Goal: Check status: Check status

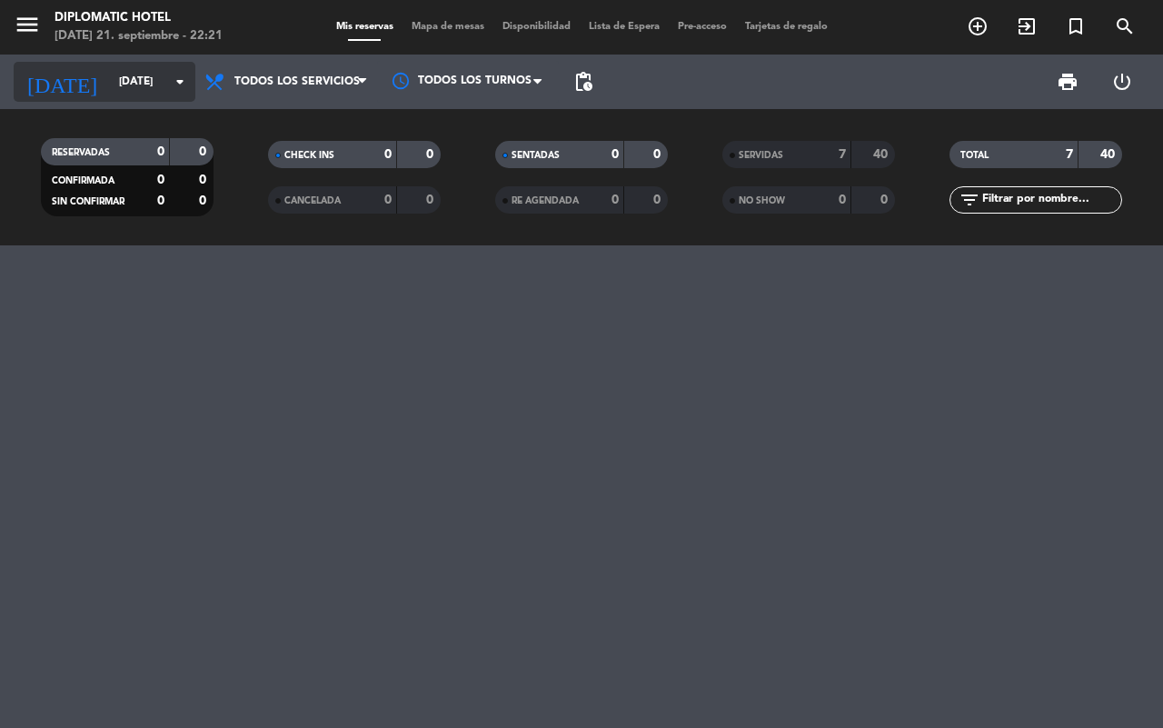
click at [114, 88] on input "[DATE]" at bounding box center [182, 81] width 144 height 31
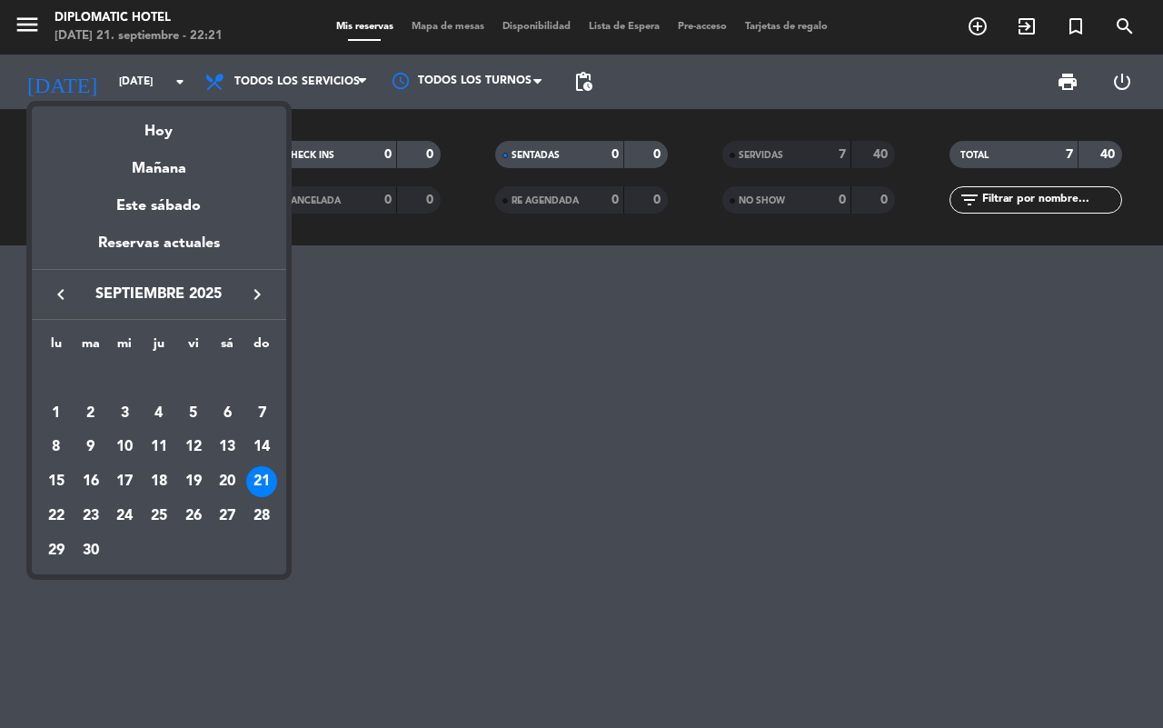
click at [260, 468] on div "21" at bounding box center [261, 481] width 31 height 31
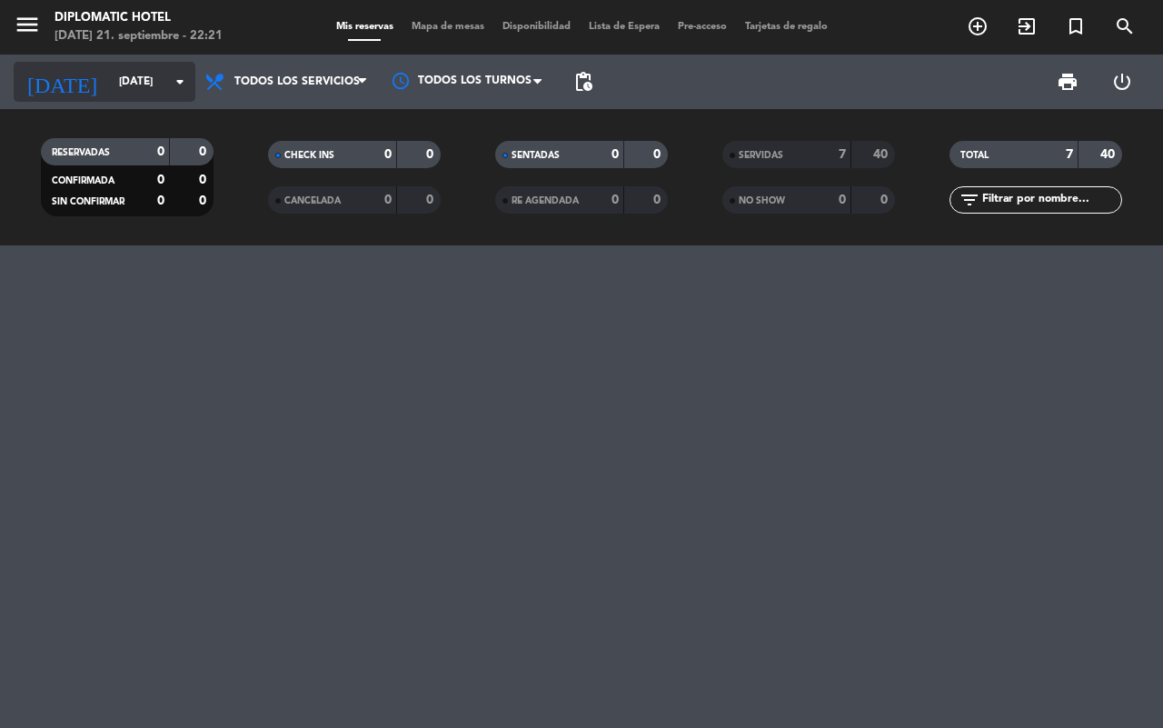
click at [157, 79] on input "[DATE]" at bounding box center [182, 81] width 144 height 31
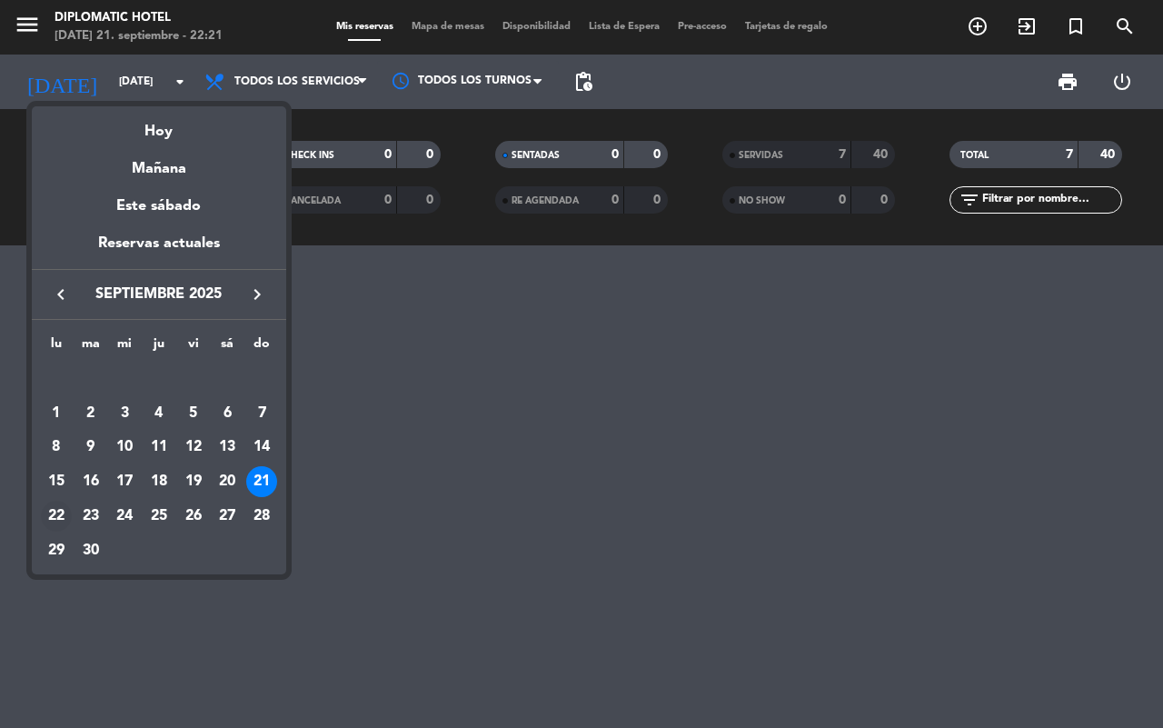
click at [46, 511] on div "22" at bounding box center [56, 516] width 31 height 31
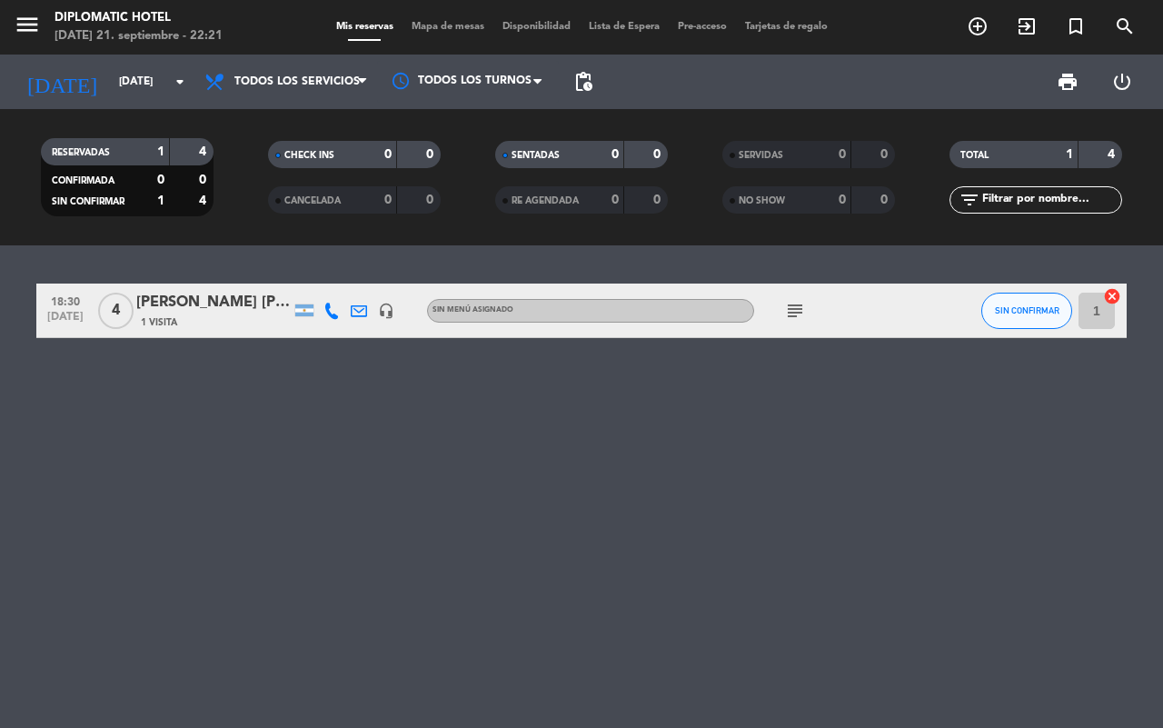
click at [802, 300] on icon "subject" at bounding box center [795, 311] width 22 height 22
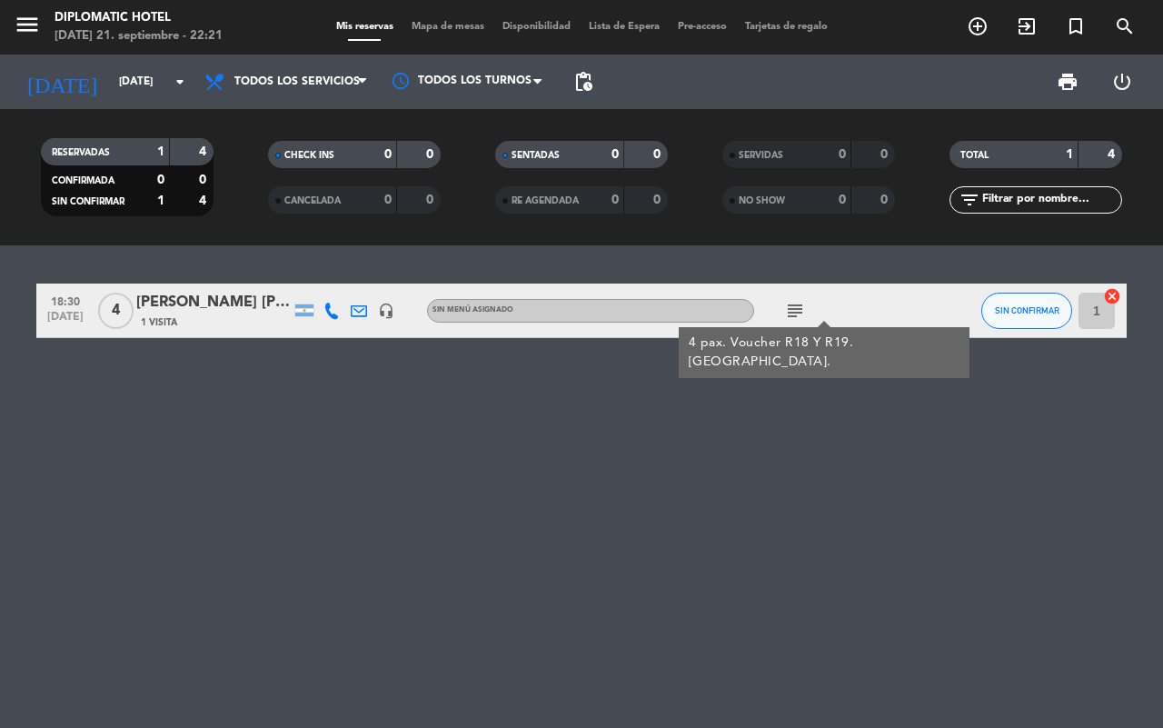
click at [332, 502] on div "18:30 [DATE] 4 [PERSON_NAME] [PERSON_NAME] 1 Visita headset_mic Sin menú asigna…" at bounding box center [581, 486] width 1163 height 482
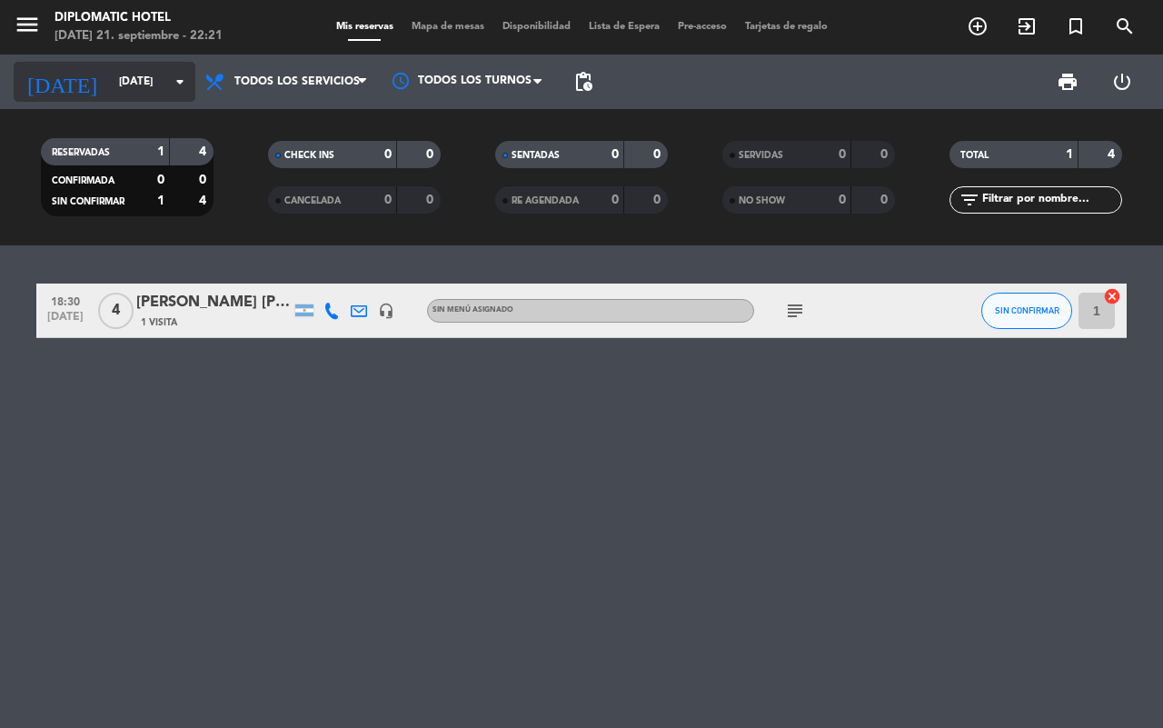
click at [128, 86] on input "[DATE]" at bounding box center [182, 81] width 144 height 31
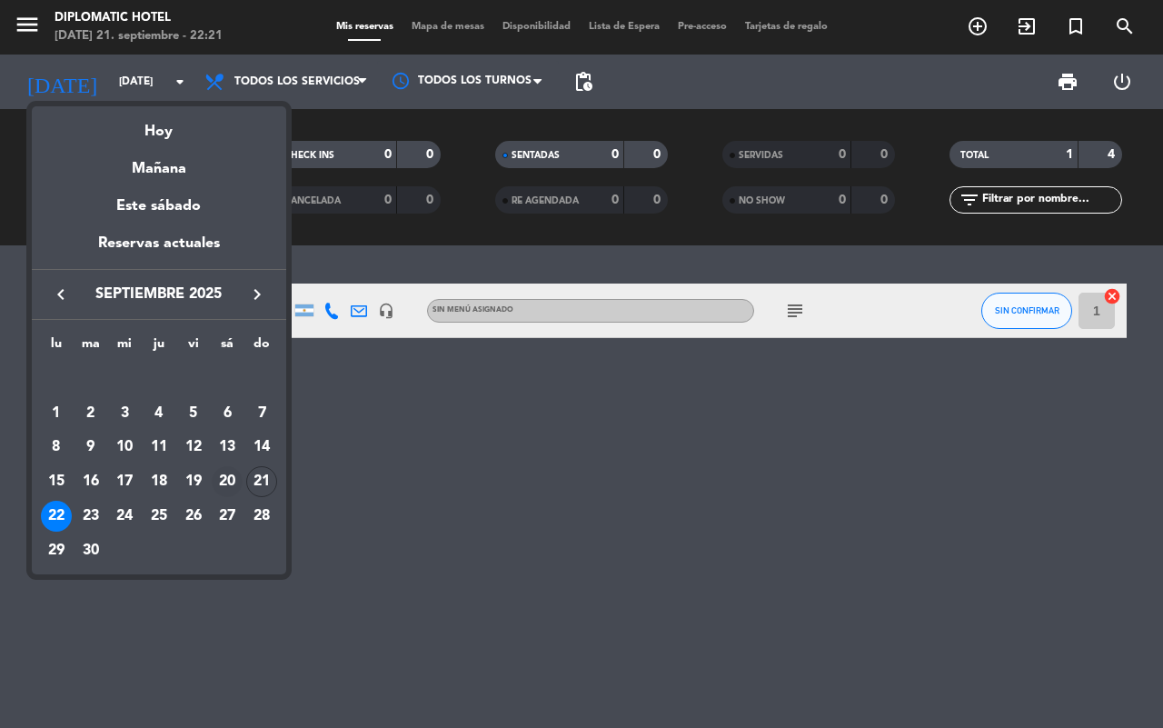
click at [229, 491] on div "20" at bounding box center [227, 481] width 31 height 31
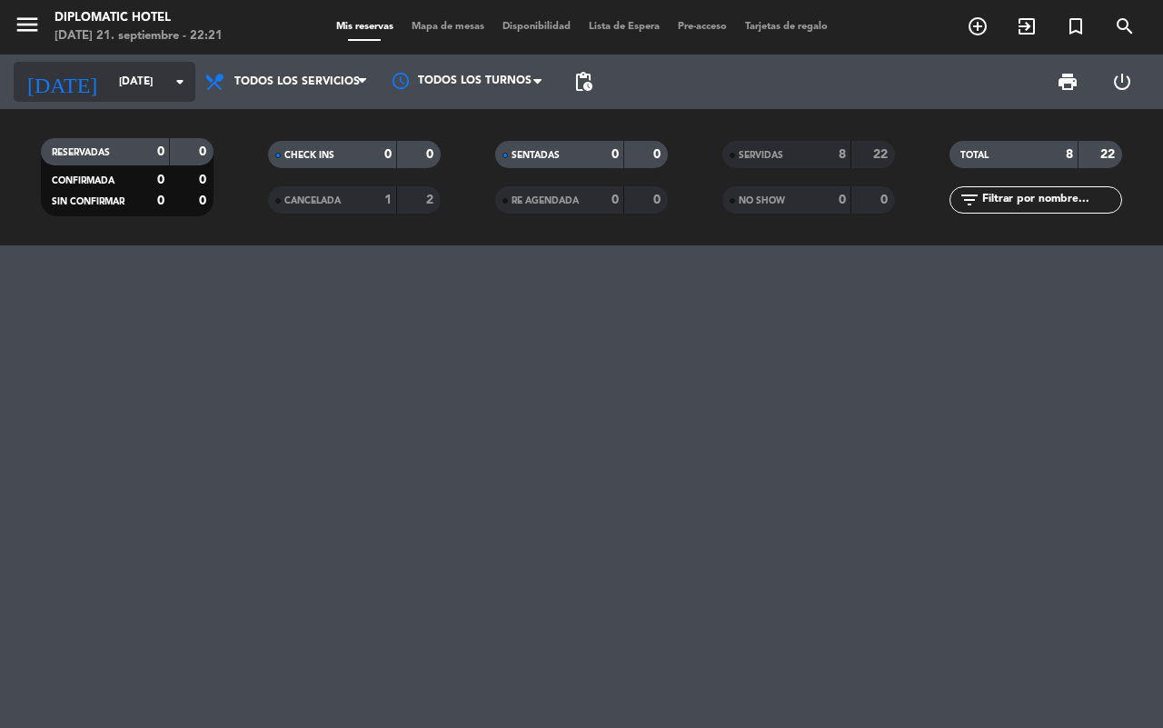
click at [112, 83] on input "[DATE]" at bounding box center [182, 81] width 144 height 31
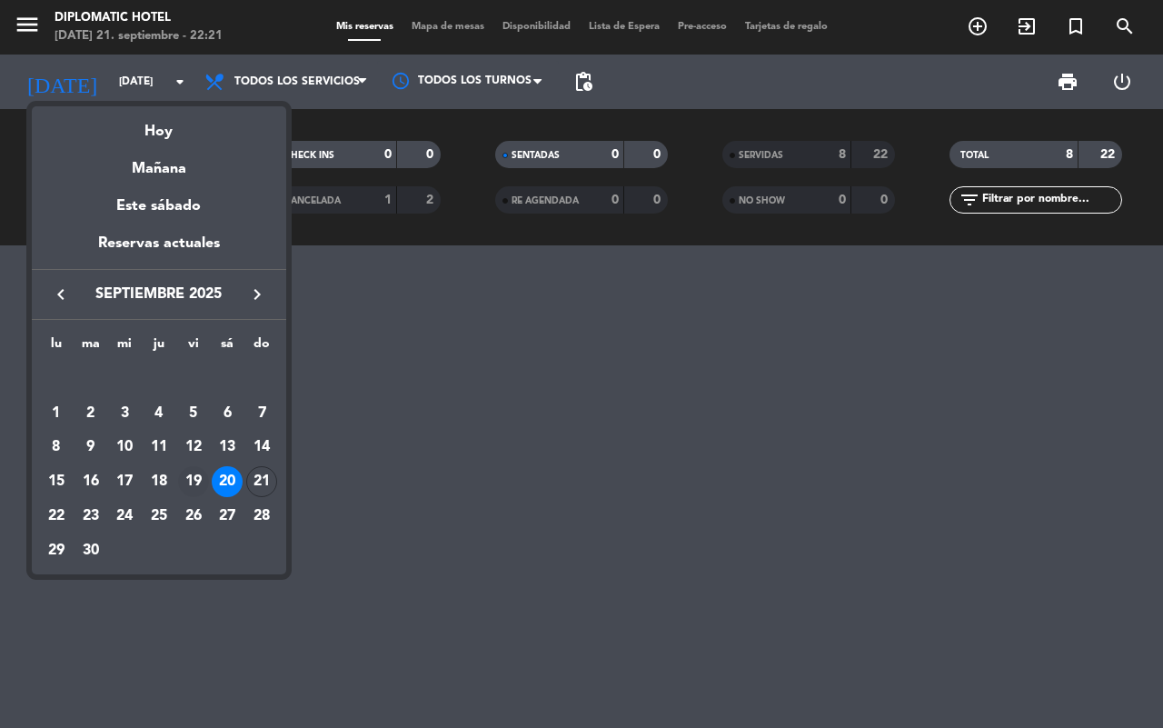
click at [196, 473] on div "19" at bounding box center [193, 481] width 31 height 31
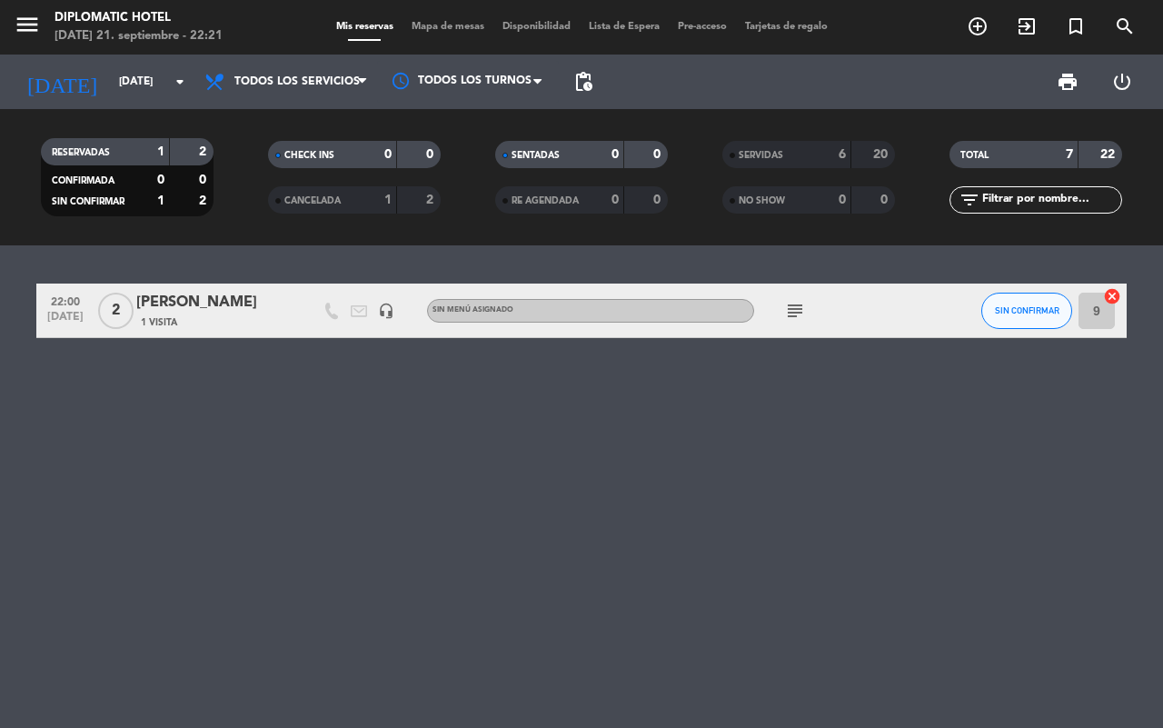
click at [787, 304] on icon "subject" at bounding box center [795, 311] width 22 height 22
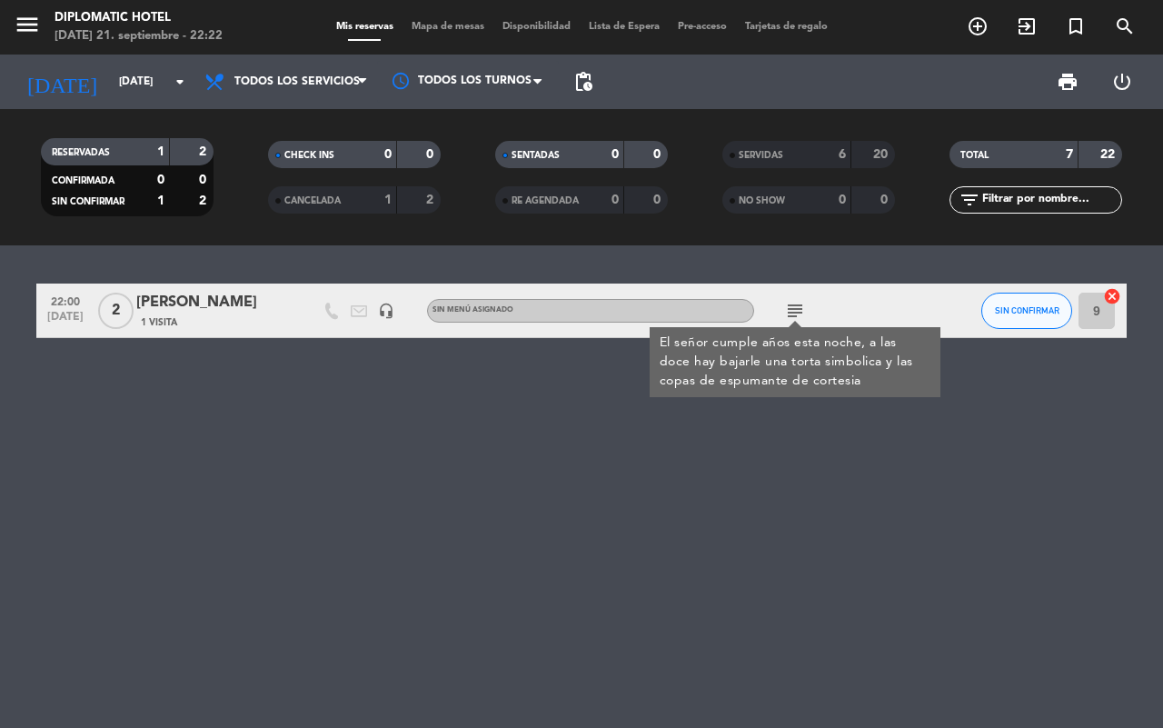
click at [513, 395] on div "22:00 [DATE] 2 [PERSON_NAME] 1 Visita headset_mic Sin menú asignado subject El …" at bounding box center [581, 486] width 1163 height 482
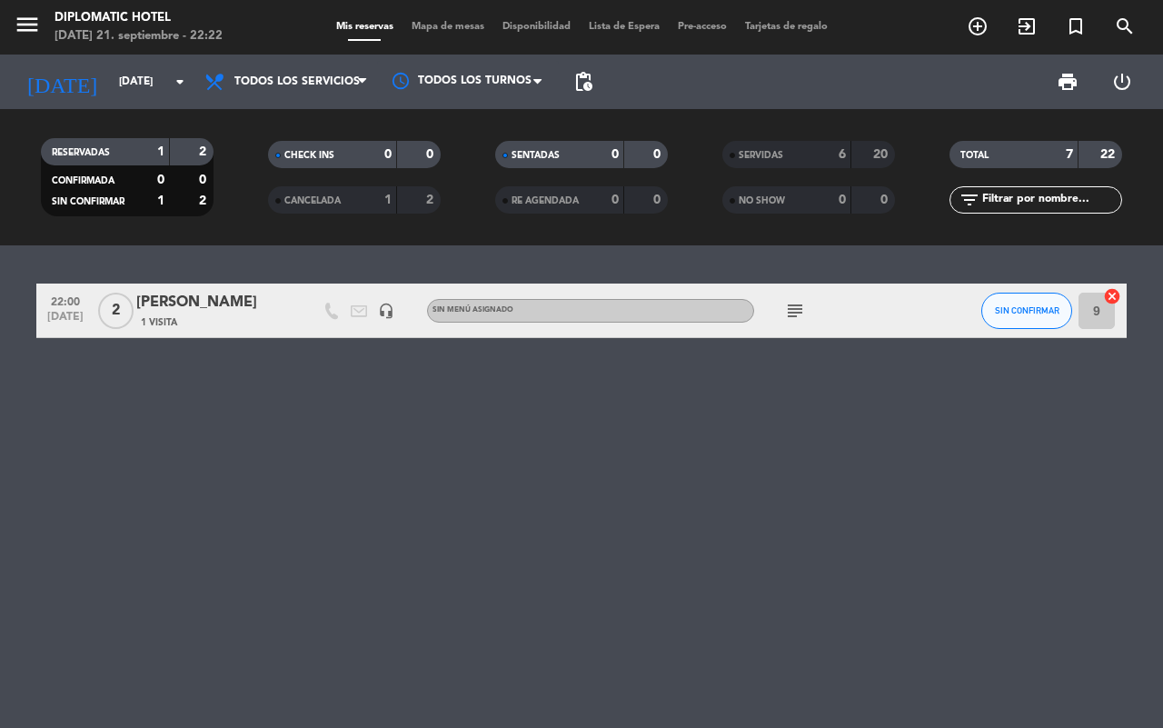
click at [116, 102] on div "[DATE] [DATE] arrow_drop_down" at bounding box center [105, 82] width 182 height 55
click at [129, 74] on input "[DATE]" at bounding box center [182, 81] width 144 height 31
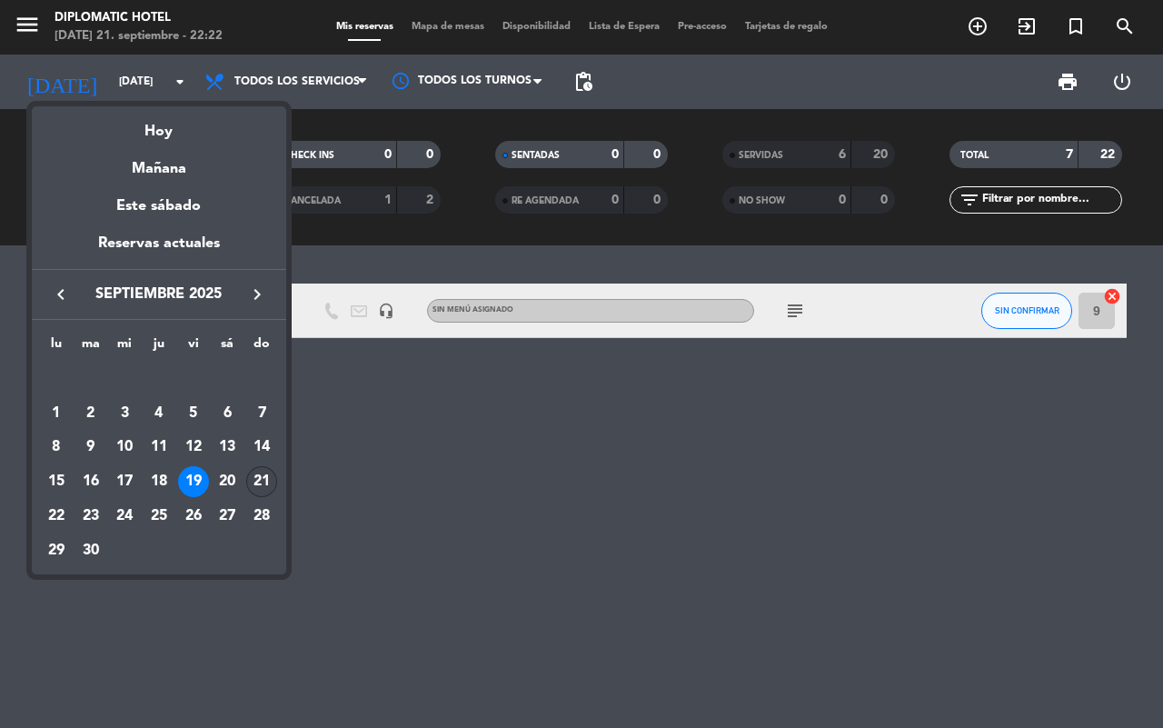
click at [265, 475] on div "21" at bounding box center [261, 481] width 31 height 31
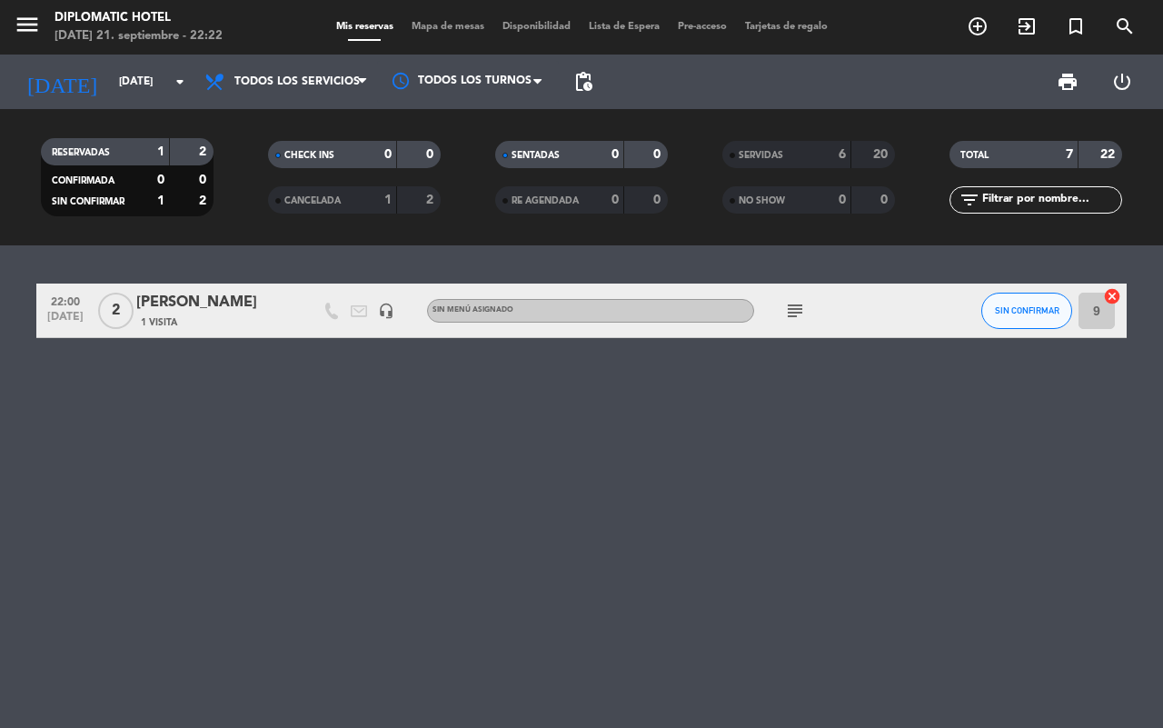
type input "[DATE]"
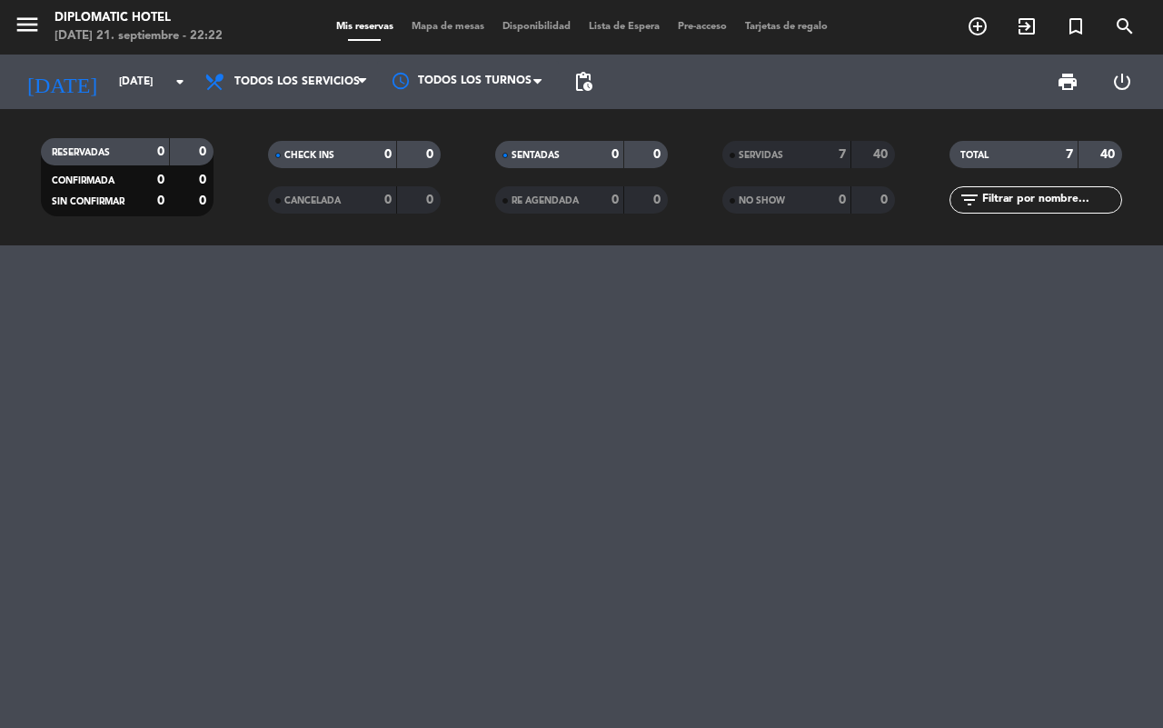
click at [395, 373] on div at bounding box center [581, 486] width 1163 height 482
click at [412, 352] on div at bounding box center [581, 486] width 1163 height 482
